Goal: Task Accomplishment & Management: Manage account settings

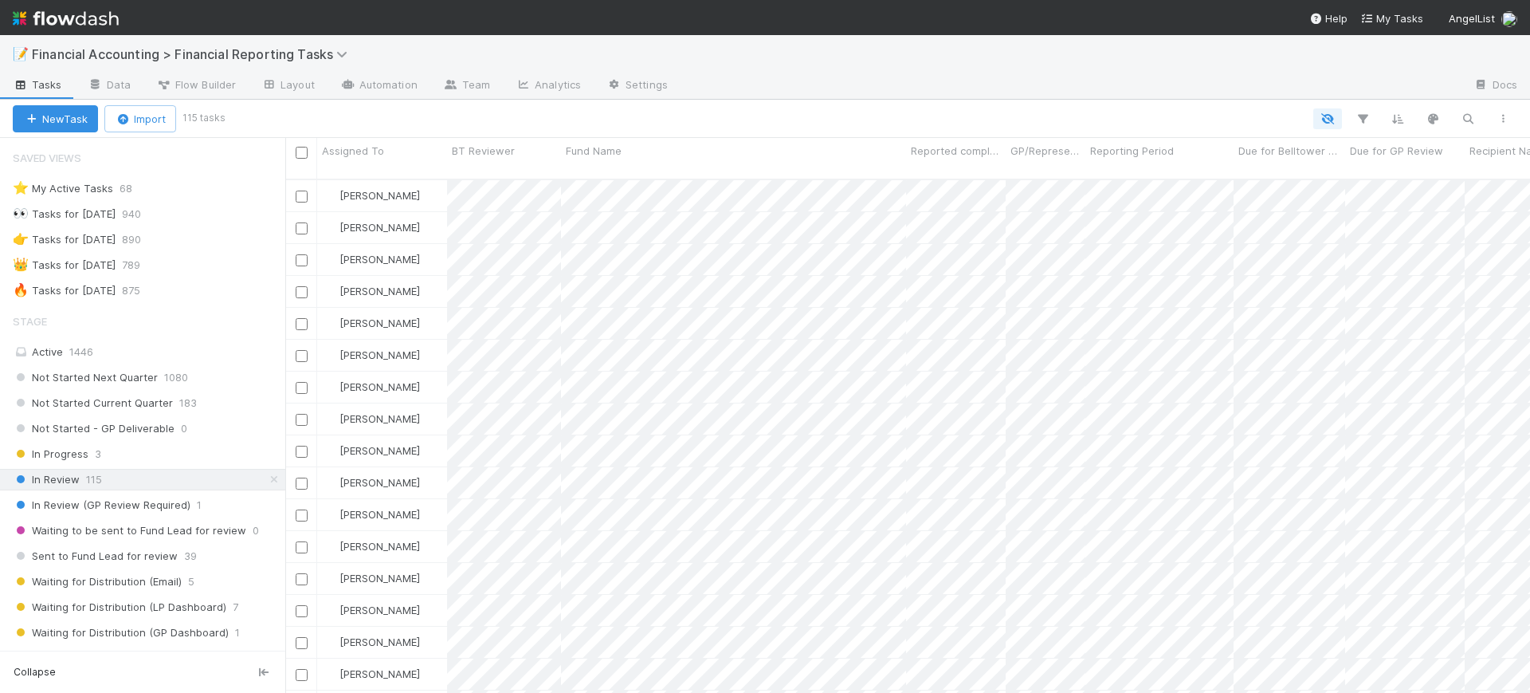
scroll to position [512, 1230]
click at [160, 399] on span "Not Started Current Quarter" at bounding box center [93, 403] width 160 height 20
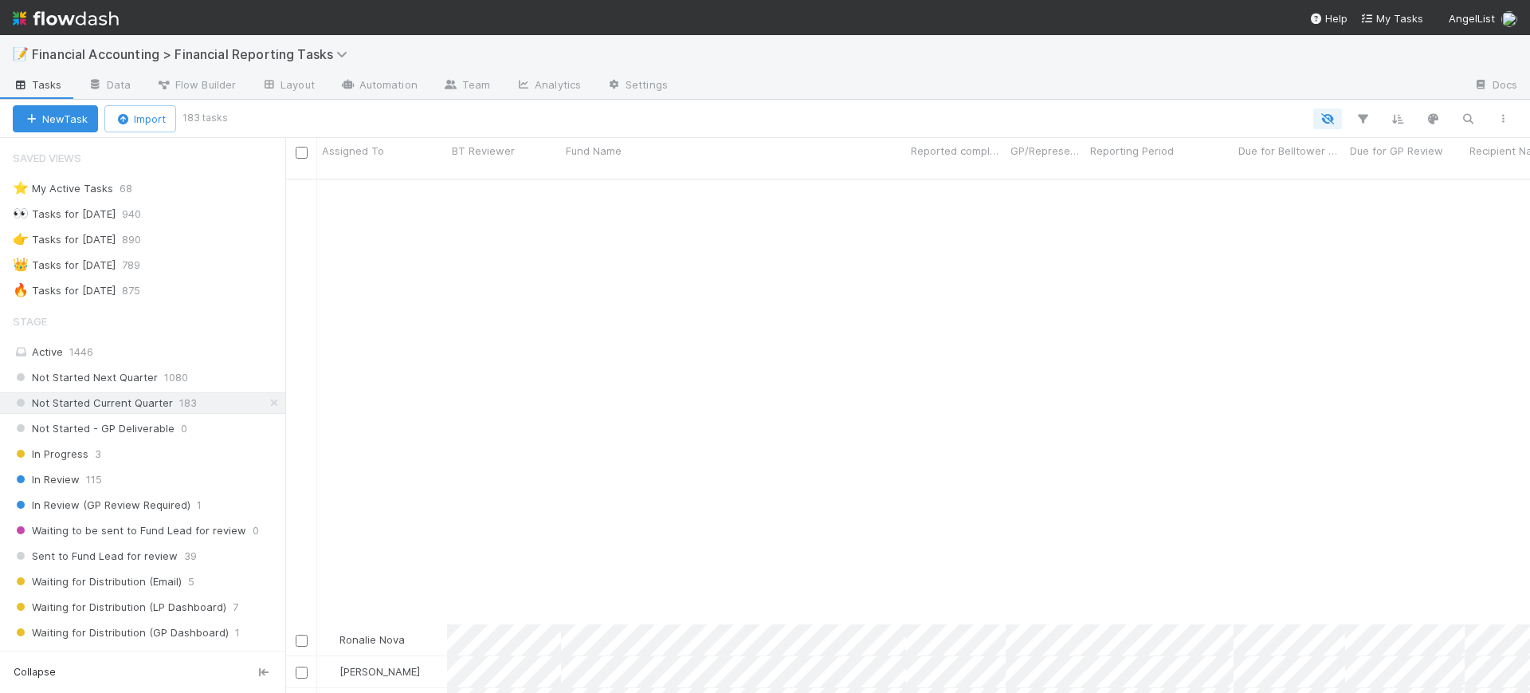
scroll to position [5324, 0]
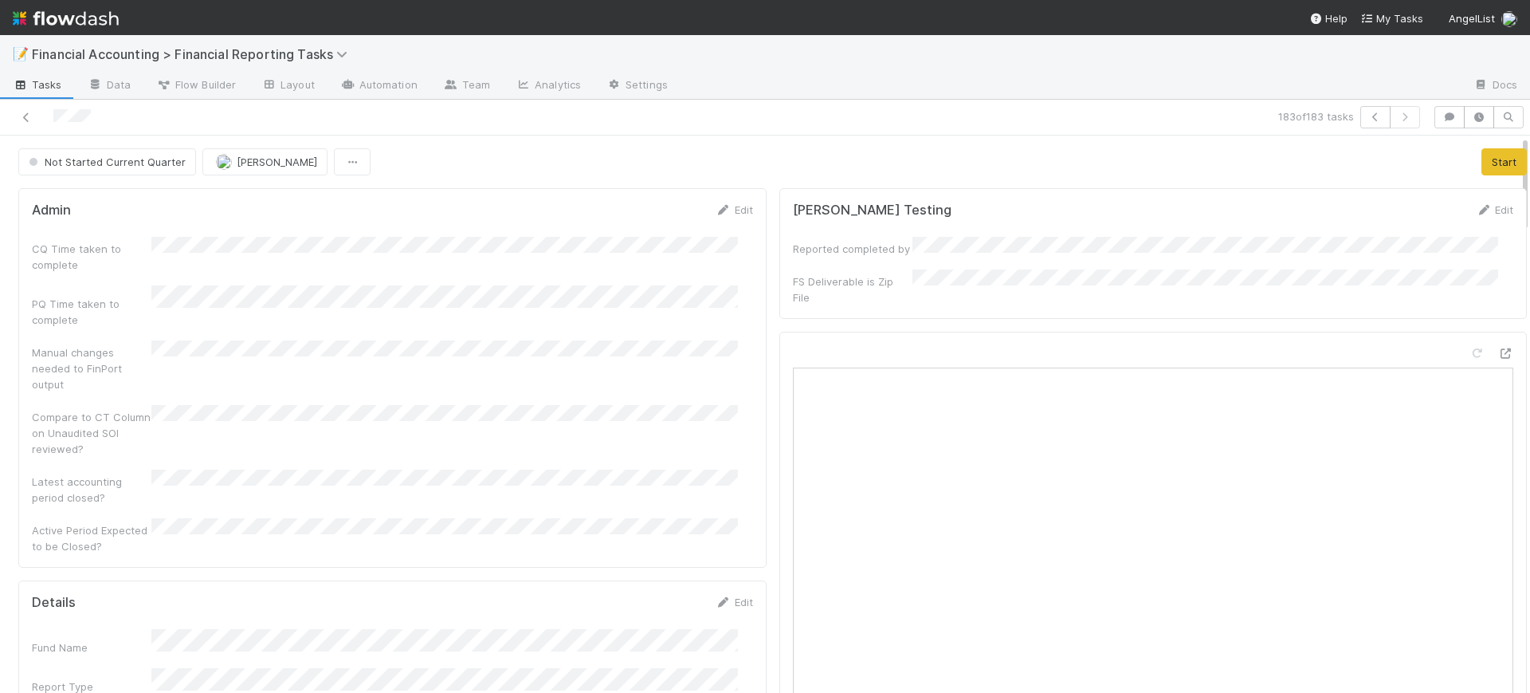
click at [23, 119] on icon at bounding box center [26, 117] width 16 height 10
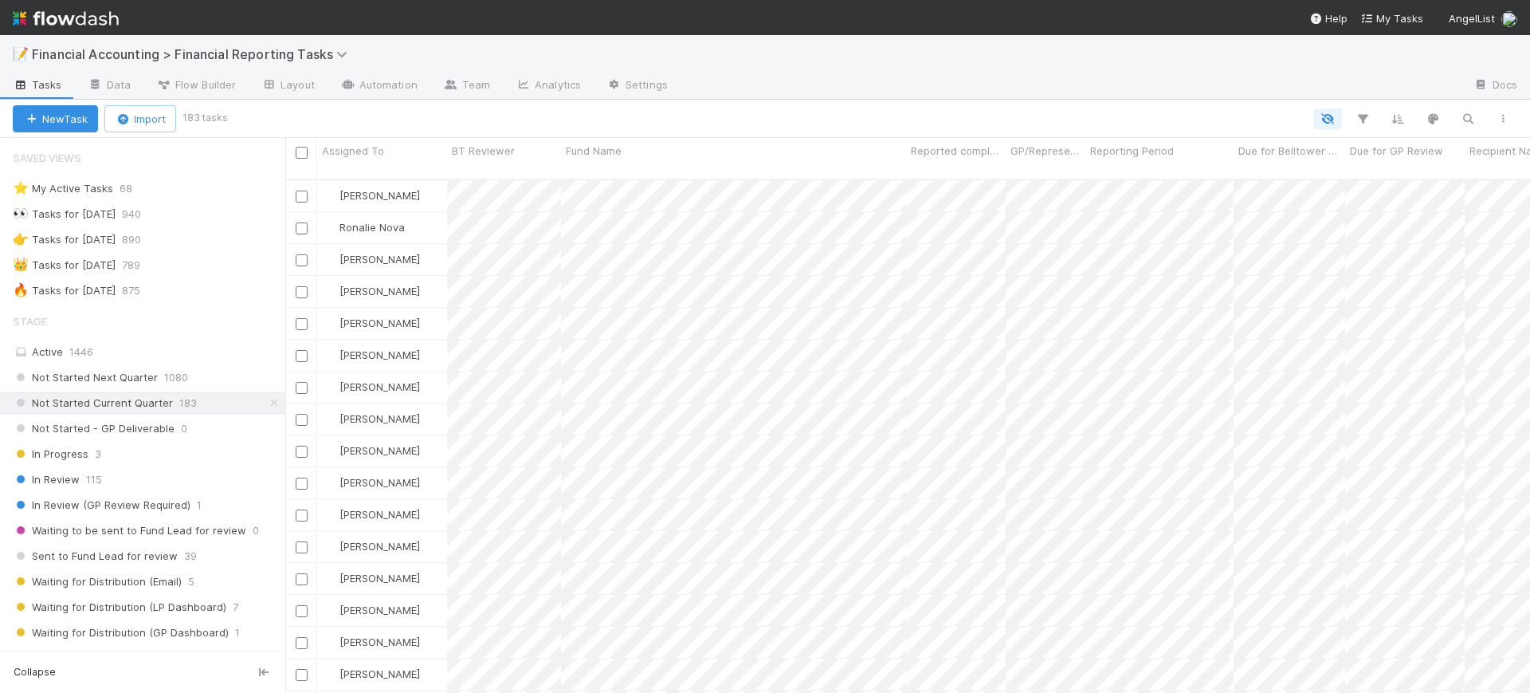
scroll to position [512, 1230]
drag, startPoint x: 482, startPoint y: 154, endPoint x: 359, endPoint y: 143, distance: 124.0
click at [359, 143] on span "Assigned To" at bounding box center [353, 151] width 62 height 16
click at [374, 178] on div "Sort A → Z" at bounding box center [414, 181] width 182 height 24
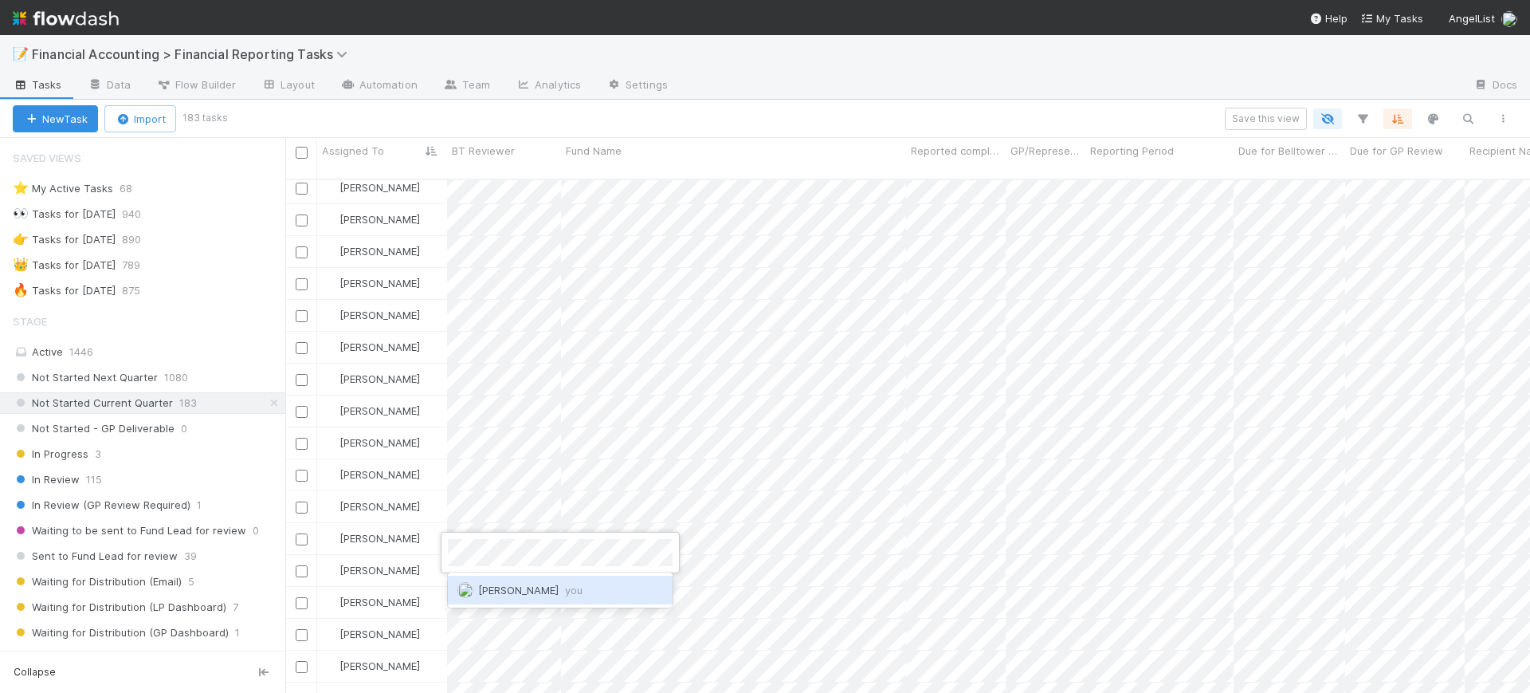
scroll to position [0, 0]
click at [520, 587] on span "[PERSON_NAME] you" at bounding box center [530, 589] width 104 height 13
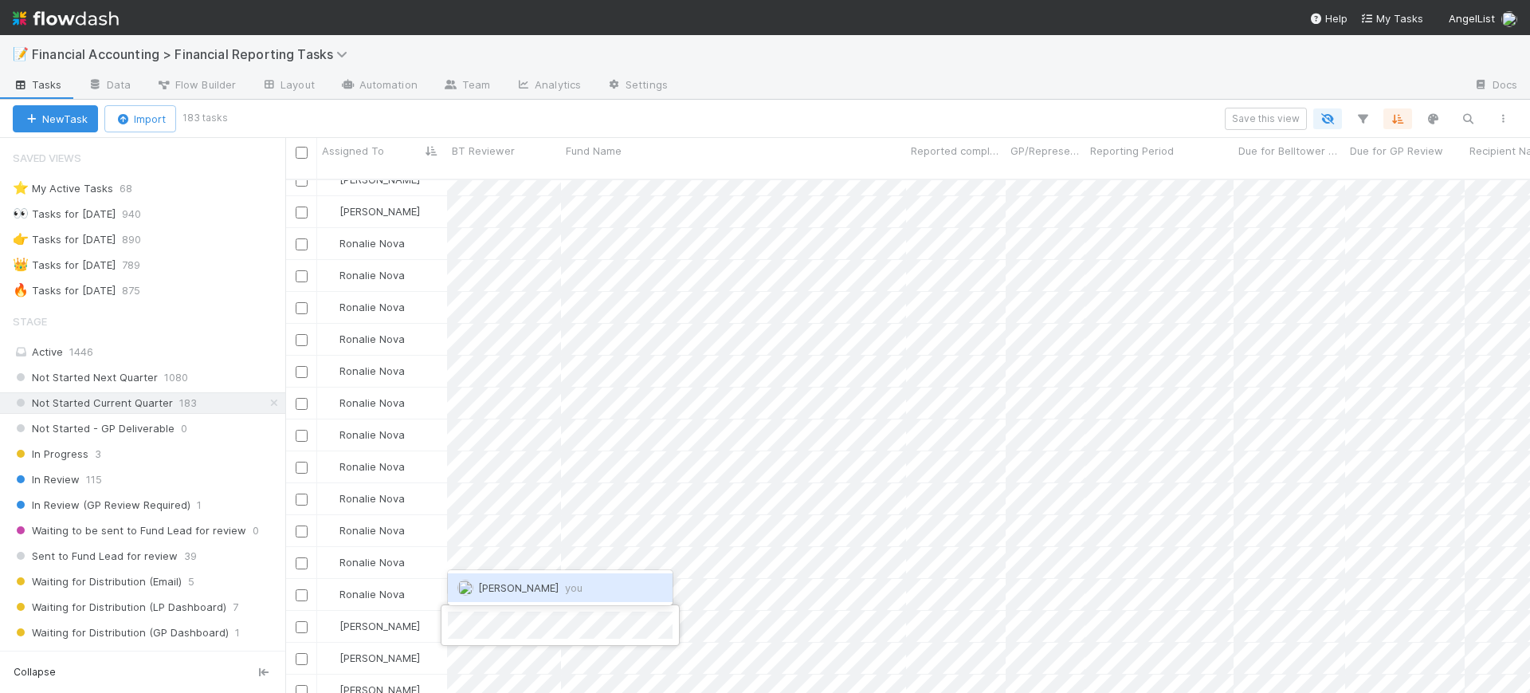
click at [505, 586] on span "[PERSON_NAME] you" at bounding box center [530, 587] width 104 height 13
click at [528, 559] on span "[PERSON_NAME] you" at bounding box center [530, 555] width 104 height 13
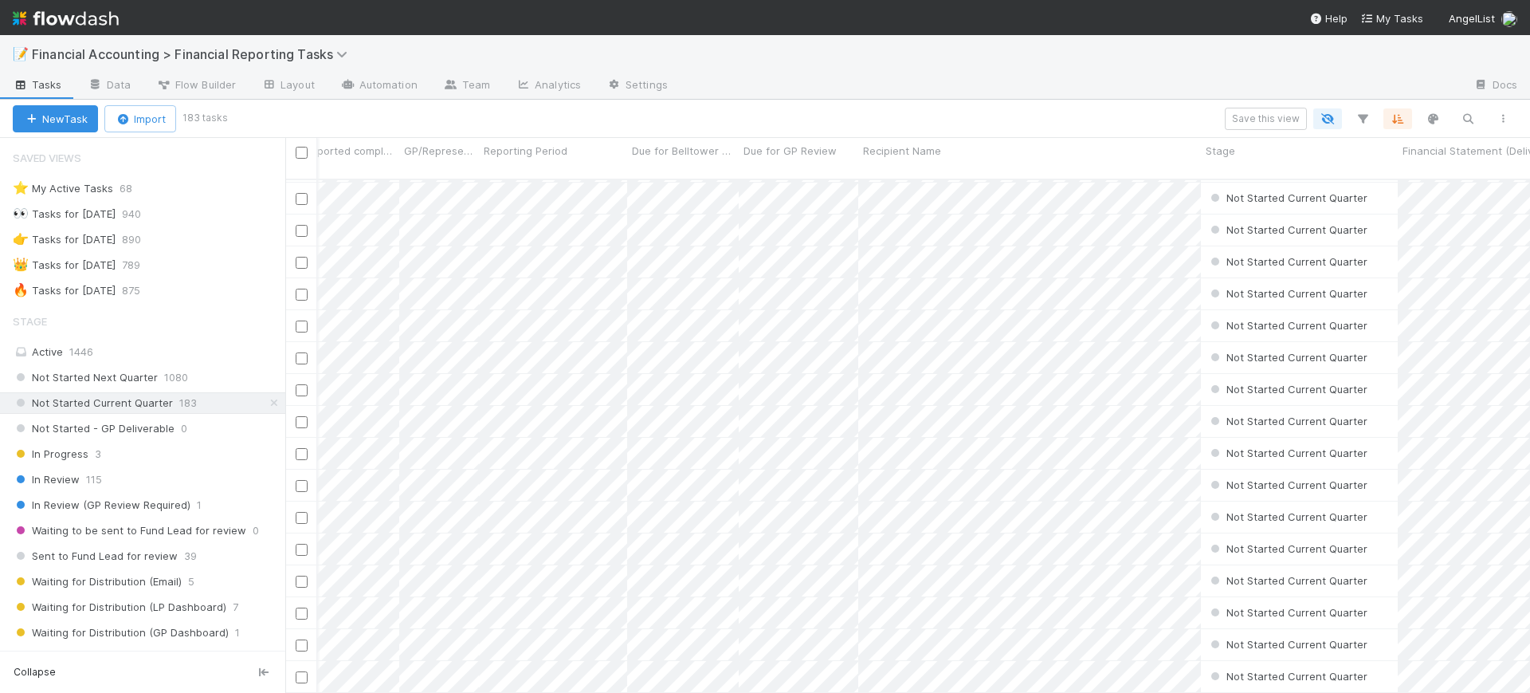
scroll to position [3345, 0]
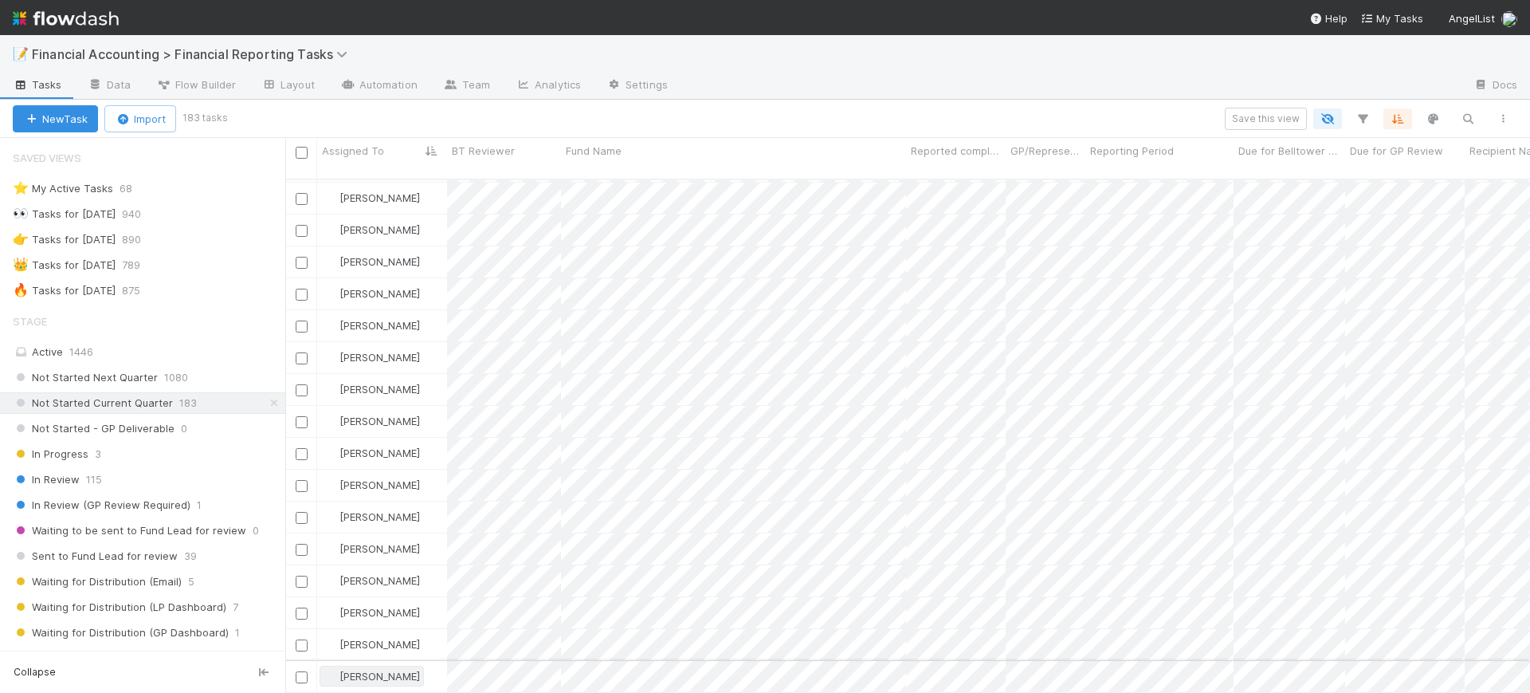
click at [337, 670] on span "[PERSON_NAME]" at bounding box center [372, 676] width 96 height 13
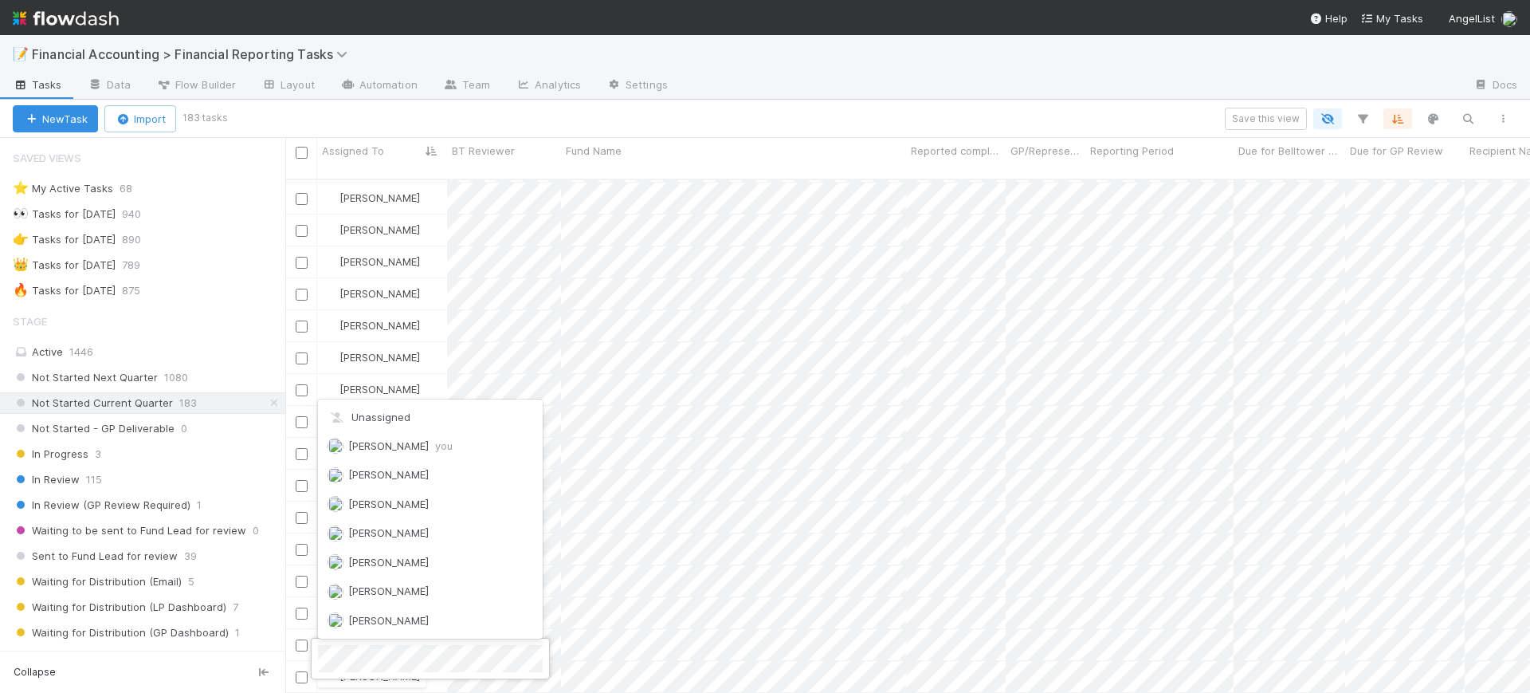
scroll to position [1023, 0]
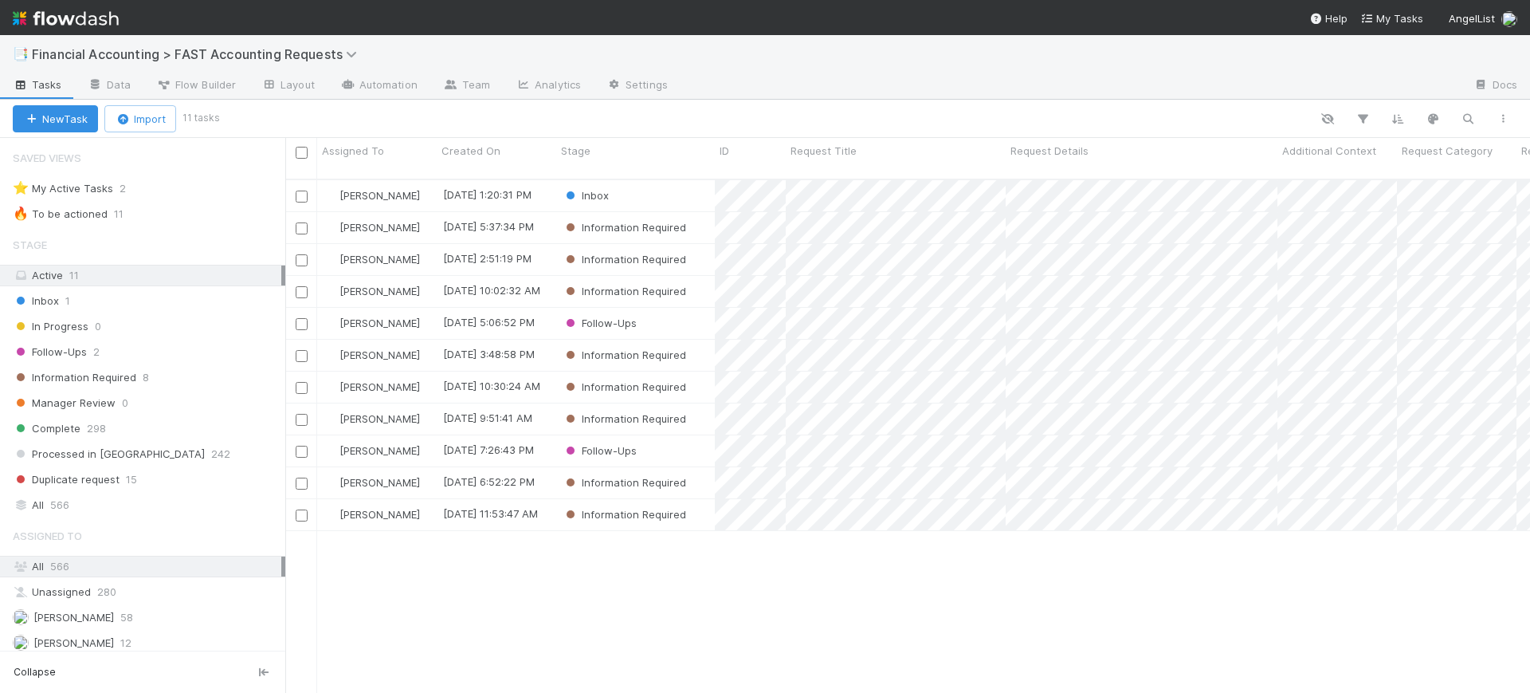
scroll to position [512, 1230]
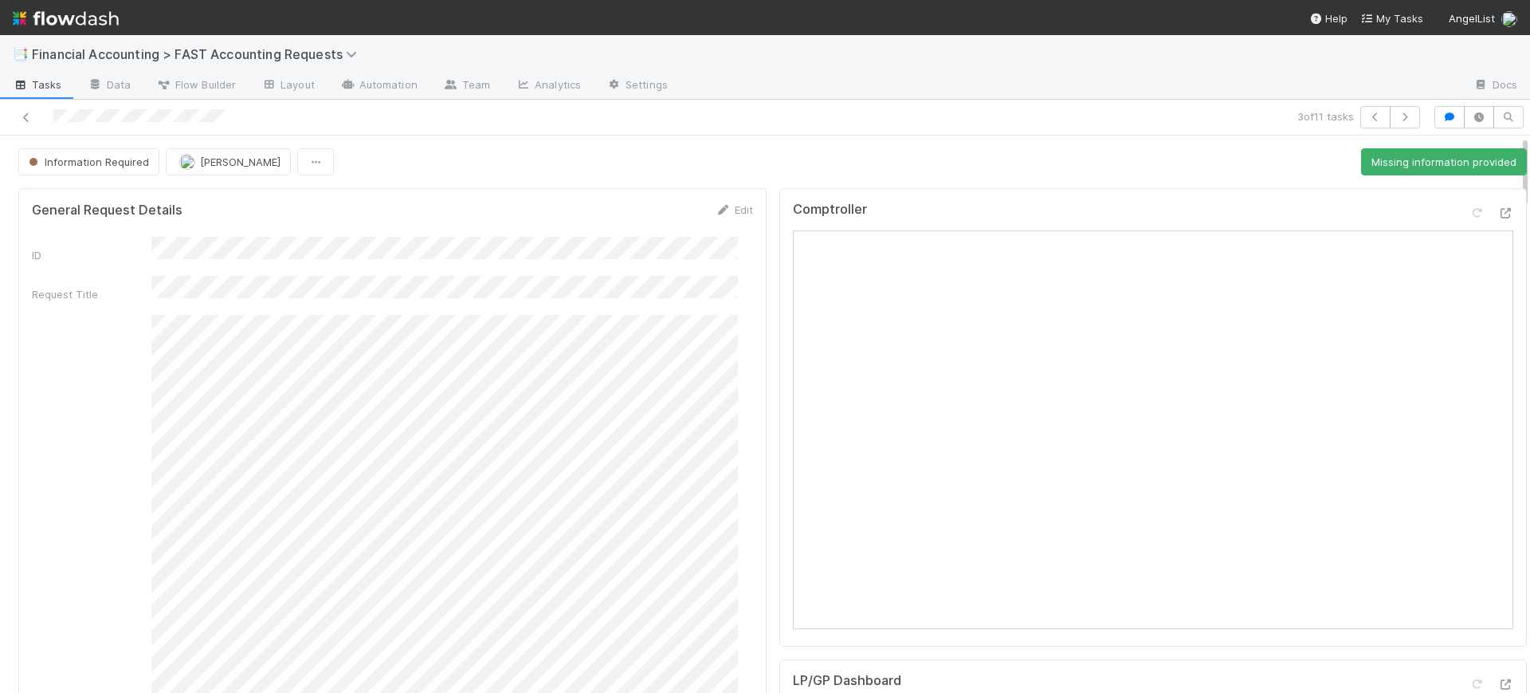
click at [19, 124] on link at bounding box center [26, 117] width 16 height 16
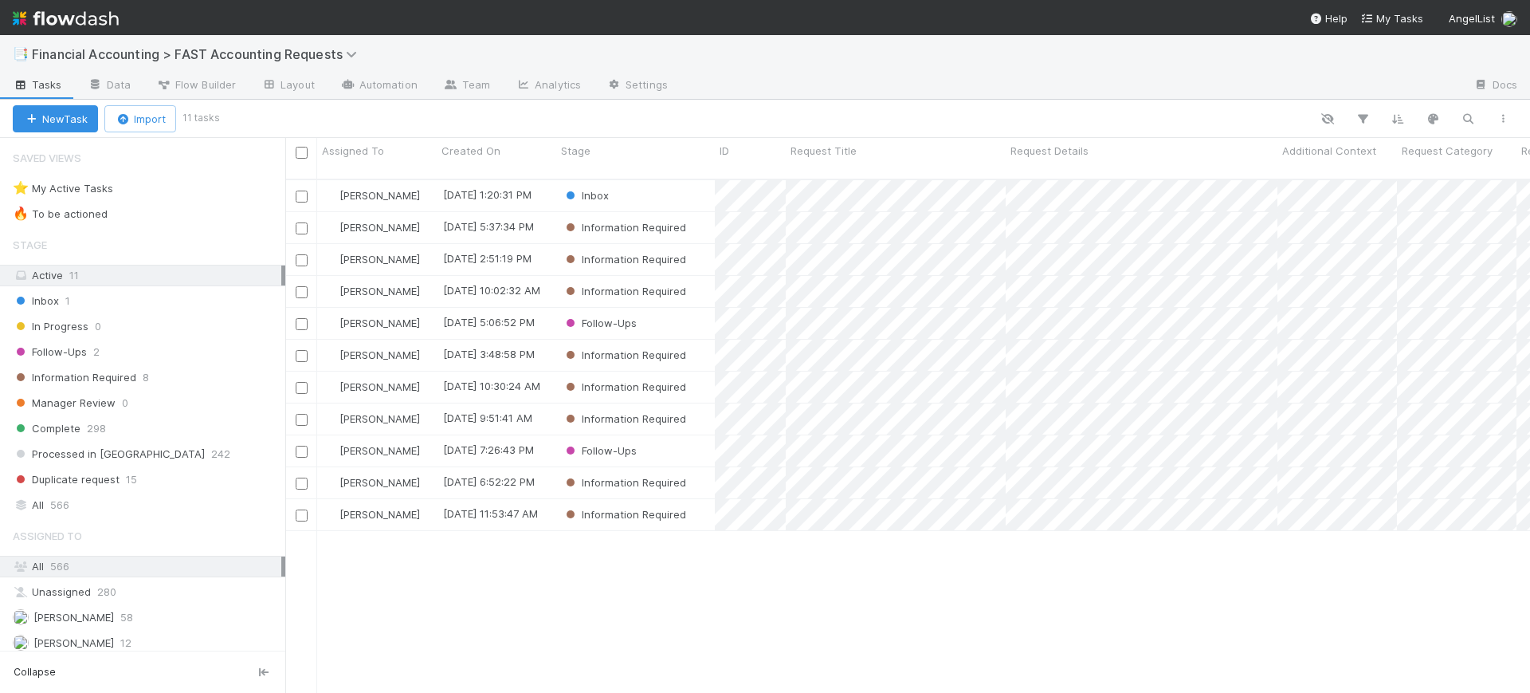
scroll to position [512, 1230]
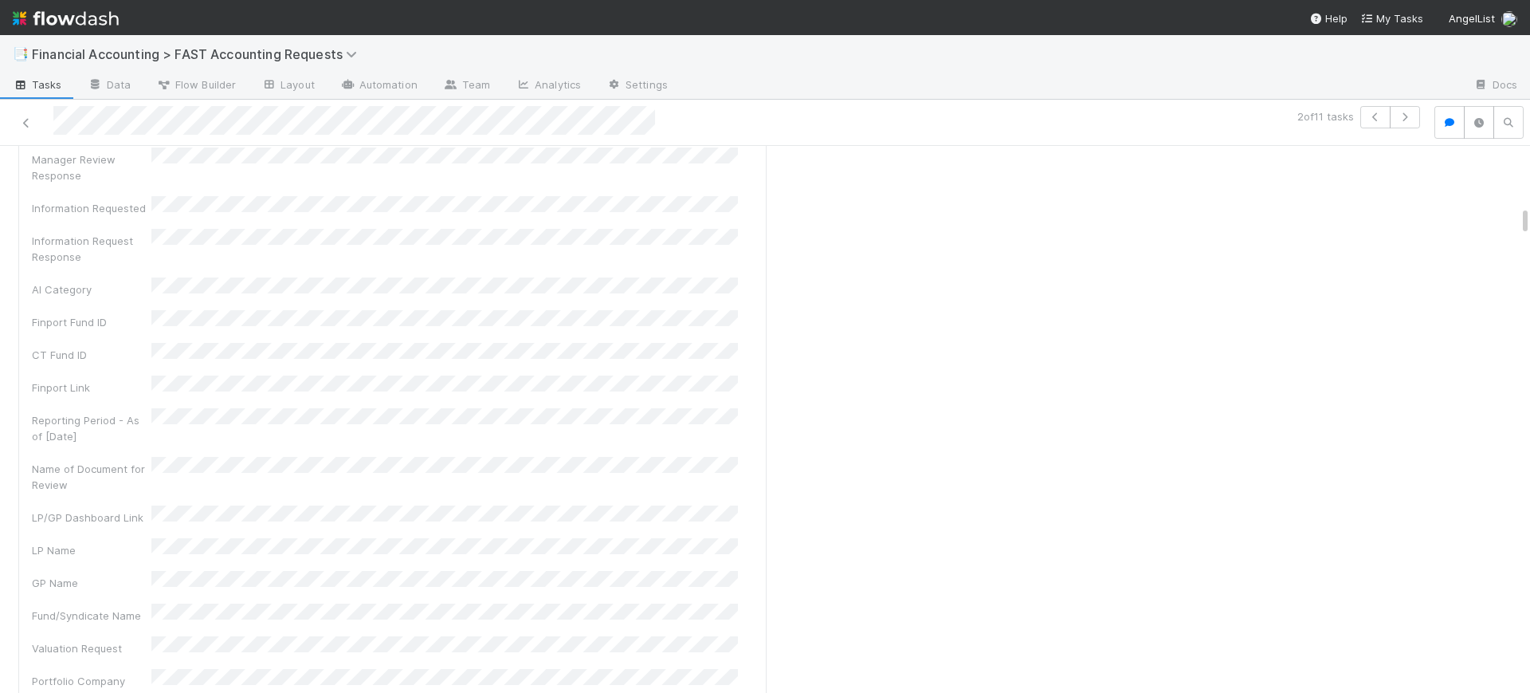
scroll to position [1076, 0]
